Goal: Task Accomplishment & Management: Complete application form

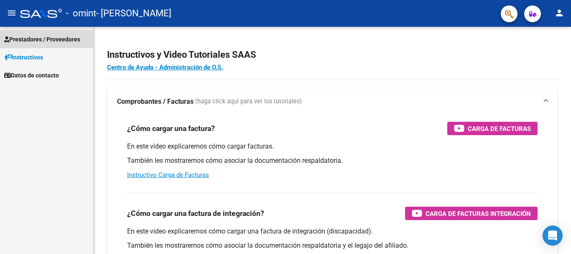
click at [56, 42] on span "Prestadores / Proveedores" at bounding box center [42, 39] width 76 height 9
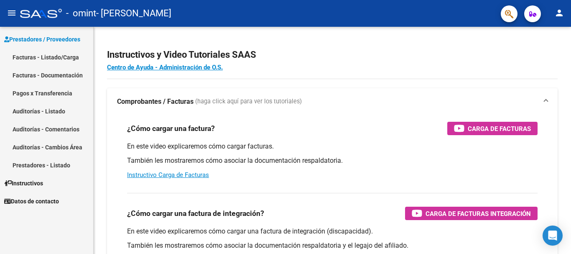
click at [71, 59] on link "Facturas - Listado/Carga" at bounding box center [46, 57] width 93 height 18
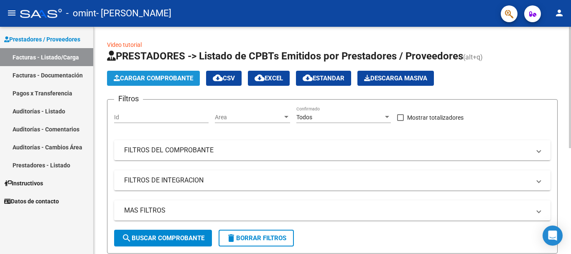
click at [137, 76] on span "Cargar Comprobante" at bounding box center [153, 78] width 79 height 8
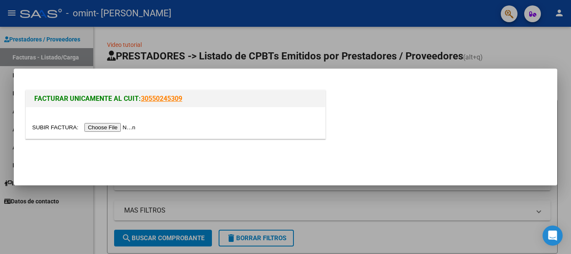
click at [121, 128] on input "file" at bounding box center [85, 127] width 106 height 9
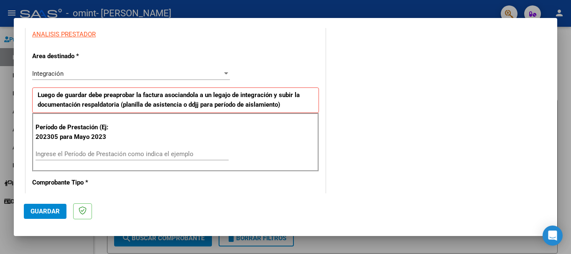
scroll to position [167, 0]
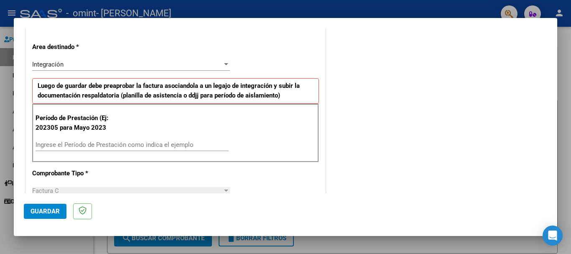
click at [133, 144] on input "Ingrese el Período de Prestación como indica el ejemplo" at bounding box center [132, 145] width 193 height 8
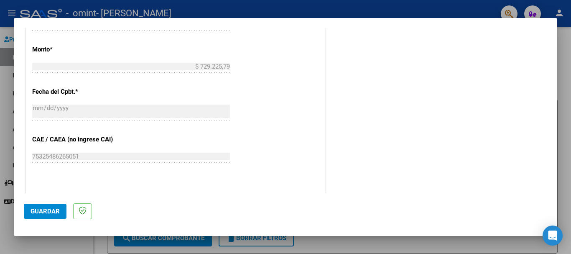
scroll to position [502, 0]
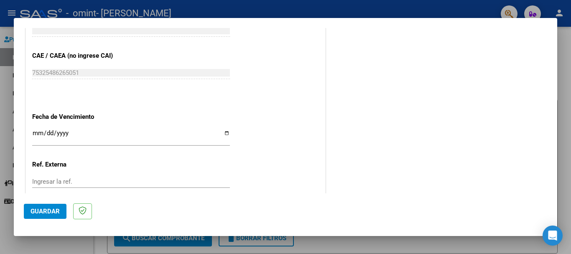
type input "202507"
click at [223, 134] on input "Ingresar la fecha" at bounding box center [131, 136] width 198 height 13
type input "[DATE]"
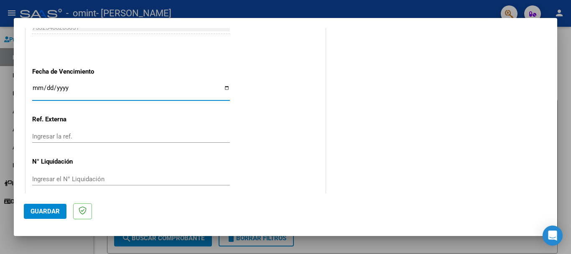
scroll to position [555, 0]
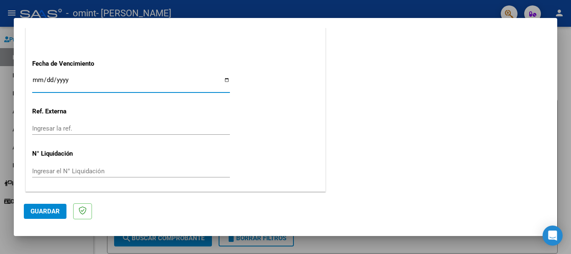
click at [44, 209] on span "Guardar" at bounding box center [45, 211] width 29 height 8
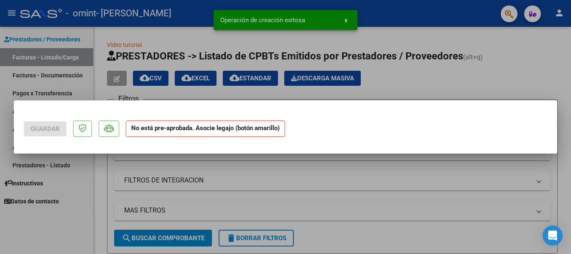
scroll to position [0, 0]
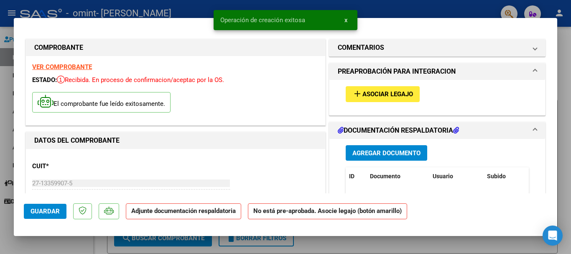
click at [356, 95] on mat-icon "add" at bounding box center [358, 94] width 10 height 10
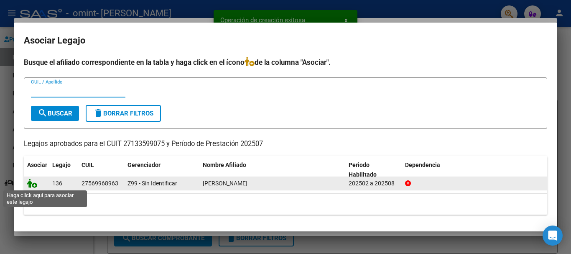
click at [35, 183] on icon at bounding box center [32, 183] width 10 height 9
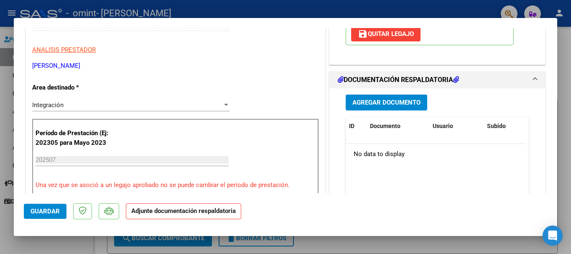
scroll to position [167, 0]
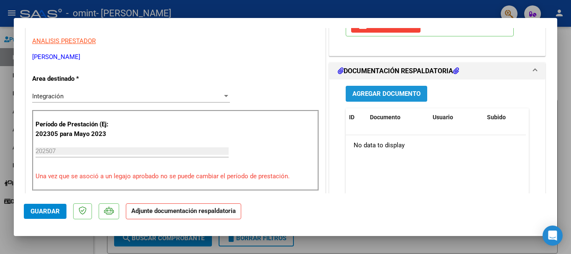
click at [371, 91] on span "Agregar Documento" at bounding box center [387, 94] width 68 height 8
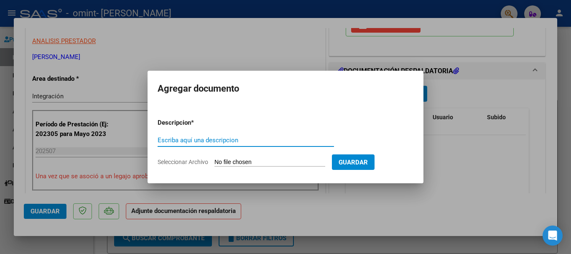
drag, startPoint x: 179, startPoint y: 137, endPoint x: 173, endPoint y: 141, distance: 7.1
click at [178, 137] on input "Escriba aquí una descripcion" at bounding box center [246, 140] width 176 height 8
type input "Planilla de asistencia"
click at [257, 159] on input "Seleccionar Archivo" at bounding box center [270, 163] width 111 height 8
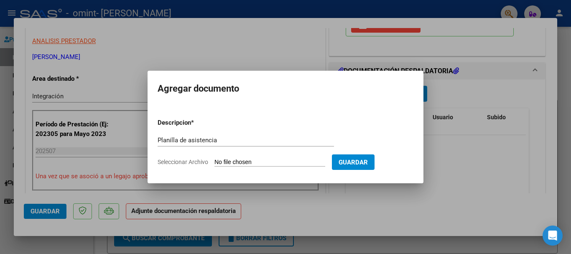
click at [225, 163] on input "Seleccionar Archivo" at bounding box center [270, 163] width 111 height 8
type input "C:\fakepath\Cespedes Selena Planilla de asistencia [DATE] 366.pdf"
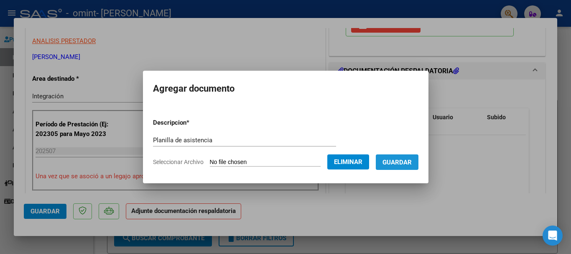
click at [412, 160] on span "Guardar" at bounding box center [397, 163] width 29 height 8
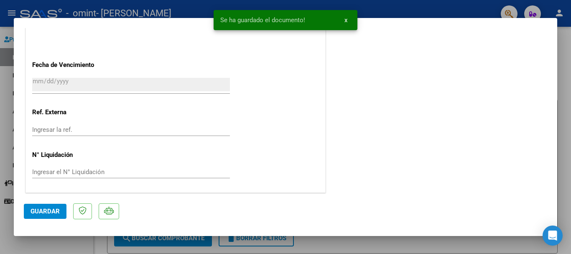
scroll to position [583, 0]
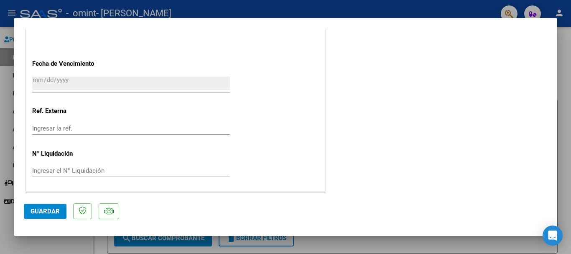
drag, startPoint x: 40, startPoint y: 207, endPoint x: 131, endPoint y: 192, distance: 93.0
click at [40, 207] on span "Guardar" at bounding box center [45, 211] width 29 height 8
click at [53, 211] on span "Guardar" at bounding box center [45, 211] width 29 height 8
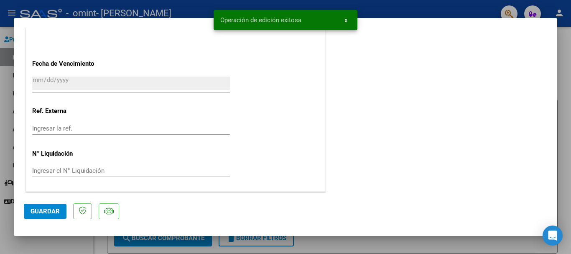
click at [184, 9] on div at bounding box center [285, 127] width 571 height 254
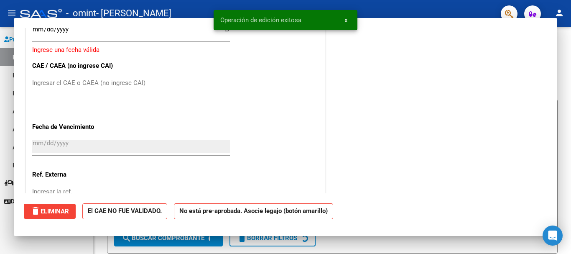
scroll to position [0, 0]
